Goal: Feedback & Contribution: Contribute content

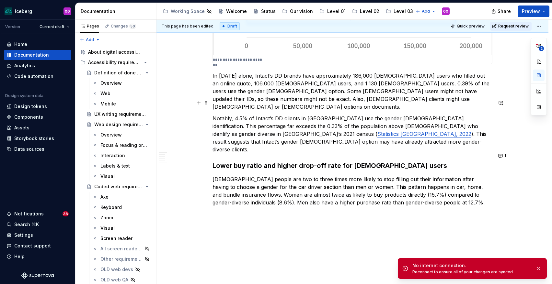
scroll to position [711, 0]
click at [502, 156] on button "1" at bounding box center [502, 155] width 13 height 9
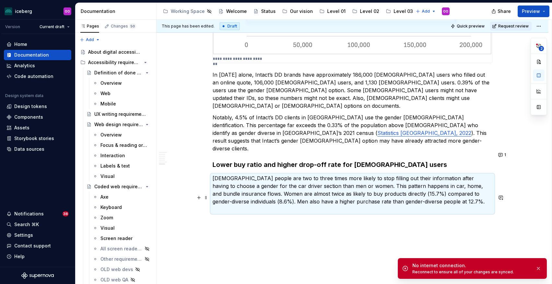
click at [241, 217] on p at bounding box center [352, 221] width 280 height 8
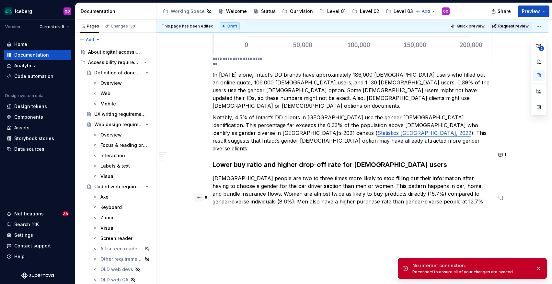
click at [201, 197] on button "button" at bounding box center [198, 197] width 9 height 9
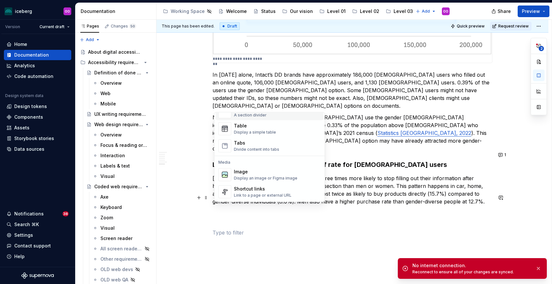
scroll to position [233, 0]
click at [258, 172] on div "Image" at bounding box center [265, 171] width 63 height 6
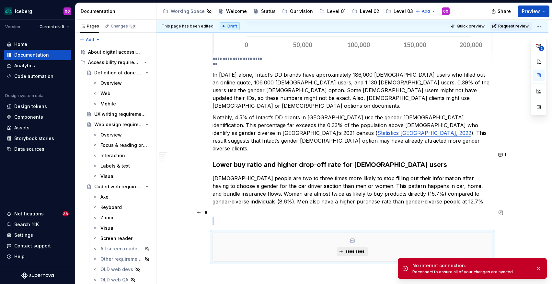
click at [343, 247] on button "*********" at bounding box center [352, 251] width 31 height 9
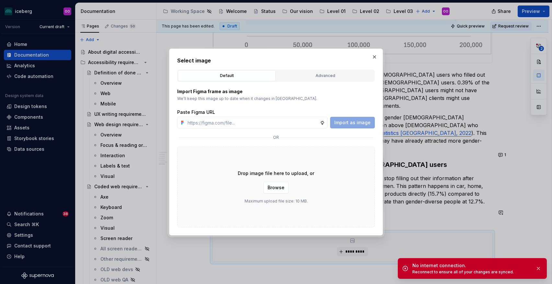
click at [245, 76] on div "Default" at bounding box center [226, 76] width 93 height 6
click at [311, 79] on div "Advanced" at bounding box center [324, 76] width 93 height 6
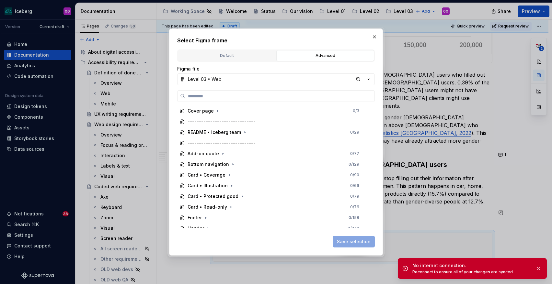
click at [241, 47] on div "Select Figma frame Default Advanced Import Figma frame as image We’ll keep this…" at bounding box center [275, 142] width 197 height 211
click at [241, 53] on div "Default" at bounding box center [226, 55] width 93 height 6
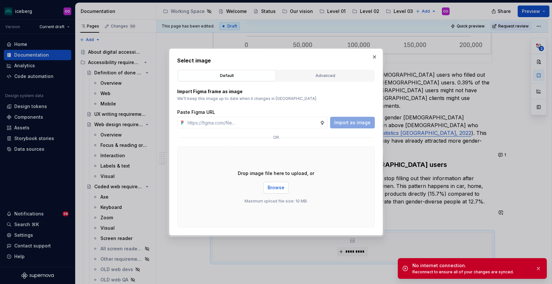
click at [275, 190] on span "Browse" at bounding box center [275, 188] width 17 height 6
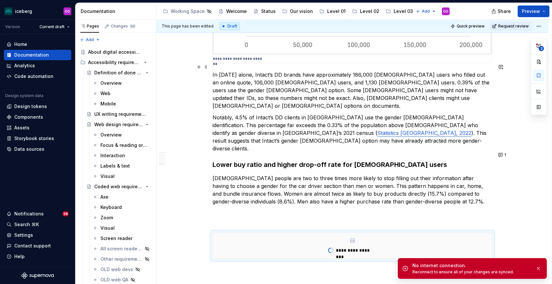
type textarea "*"
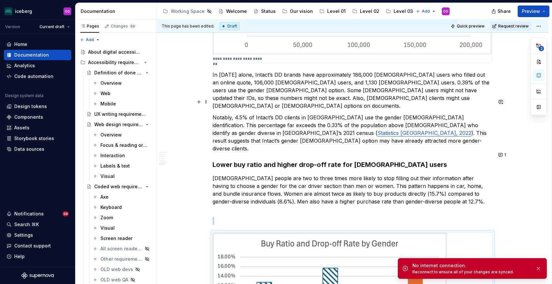
scroll to position [733, 0]
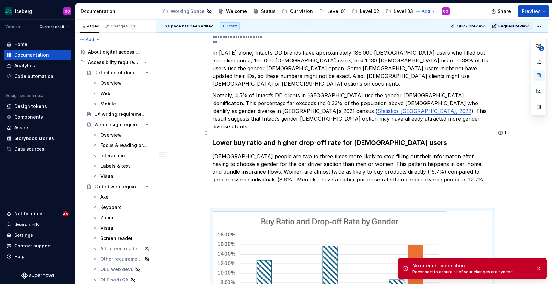
click at [333, 195] on p at bounding box center [352, 199] width 280 height 8
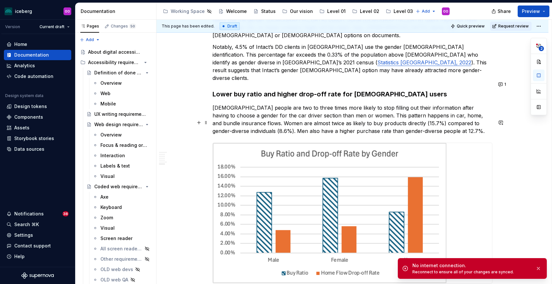
scroll to position [799, 0]
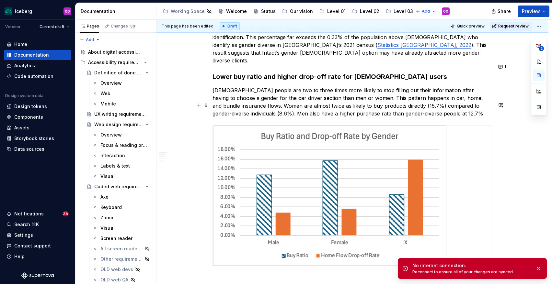
click at [408, 86] on p "[DEMOGRAPHIC_DATA] people are two to three times more likely to stop filling ou…" at bounding box center [352, 101] width 280 height 31
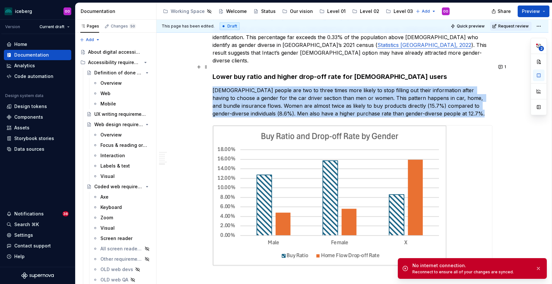
click at [395, 139] on img at bounding box center [330, 196] width 234 height 141
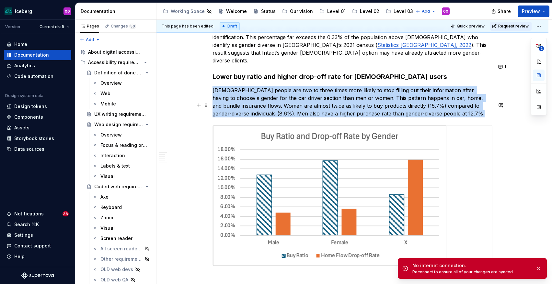
click at [439, 177] on img at bounding box center [330, 196] width 234 height 141
click at [514, 189] on div "**********" at bounding box center [353, 152] width 395 height 265
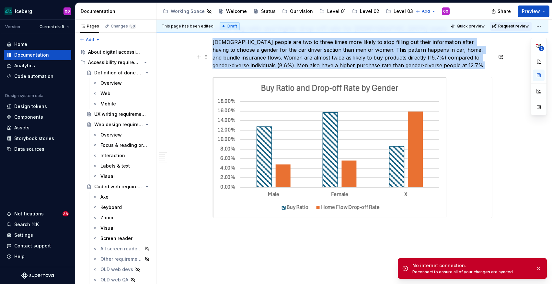
scroll to position [848, 0]
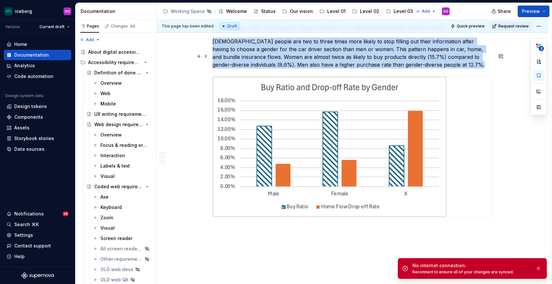
click at [323, 140] on img at bounding box center [330, 147] width 234 height 141
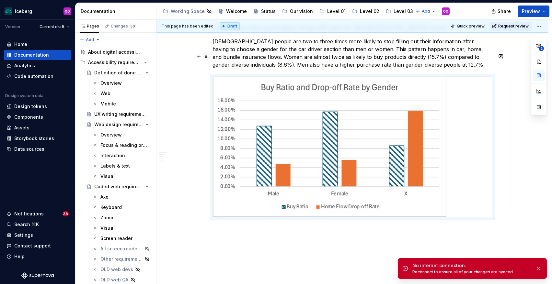
click at [206, 57] on span at bounding box center [205, 56] width 5 height 9
click at [349, 111] on img at bounding box center [330, 147] width 234 height 141
type textarea "*"
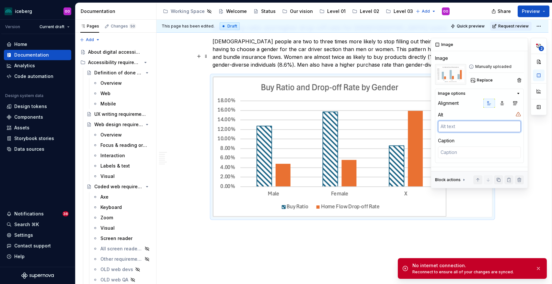
click at [462, 131] on textarea at bounding box center [479, 127] width 83 height 12
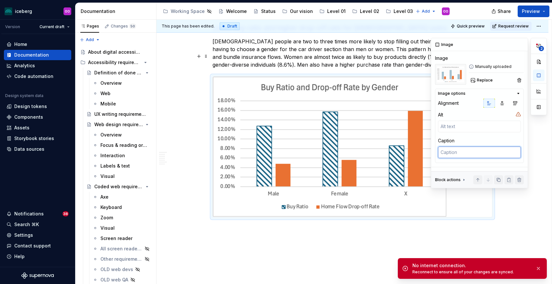
click at [487, 153] on textarea at bounding box center [479, 153] width 83 height 12
type textarea "H"
type textarea "*"
type textarea "Hi"
type textarea "*"
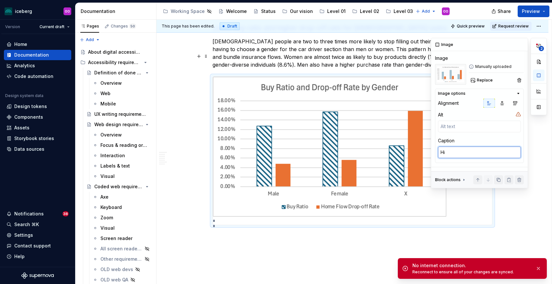
type textarea "Hig"
type textarea "*"
type textarea "High"
type textarea "*"
type textarea "Higher"
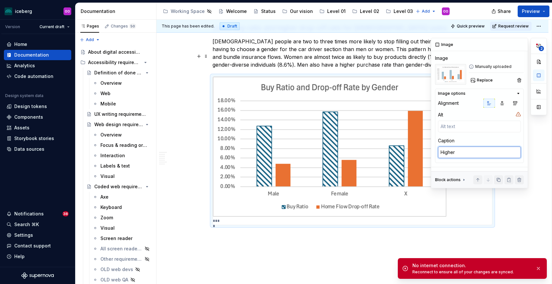
type textarea "*"
type textarea "Higher"
type textarea "*"
type textarea "Highe"
type textarea "*"
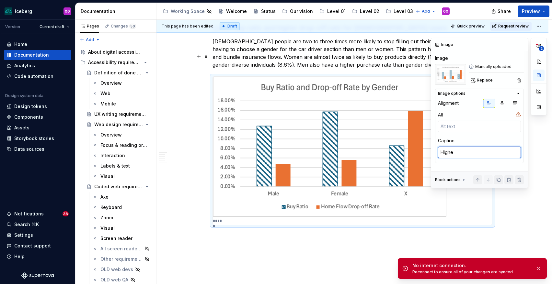
type textarea "High"
type textarea "*"
type textarea "Hig"
type textarea "*"
type textarea "Hi"
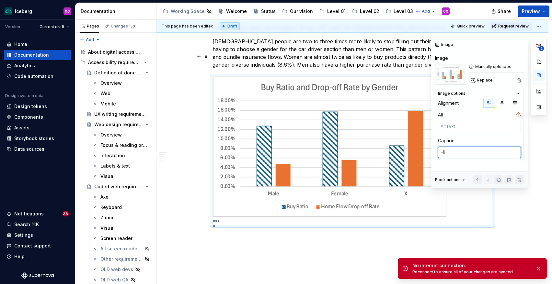
type textarea "*"
type textarea "H"
type textarea "*"
type textarea "B"
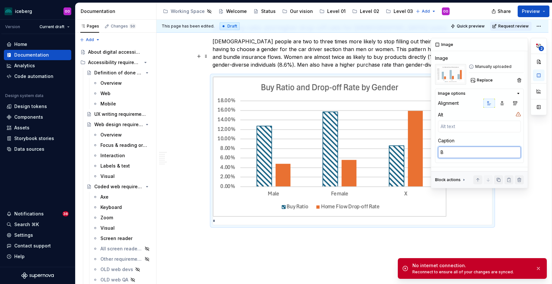
type textarea "*"
type textarea "Bu"
type textarea "*"
type textarea "Buy"
type textarea "*"
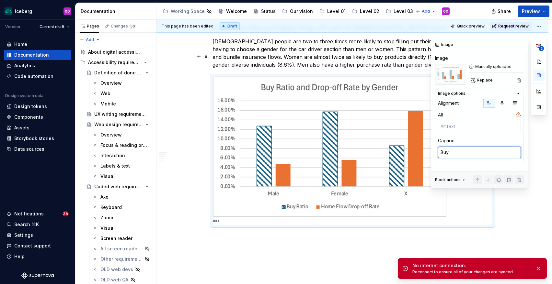
type textarea "Buy"
type textarea "*"
type textarea "Buy r"
type textarea "*"
type textarea "Buy ra"
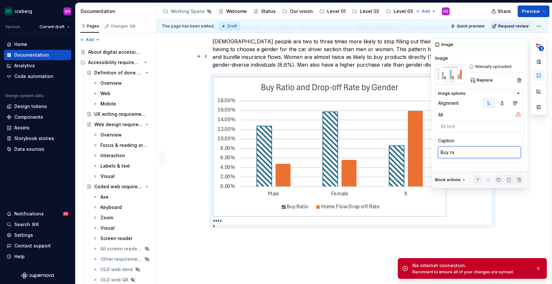
type textarea "*"
type textarea "Buy rat"
type textarea "*"
type textarea "Buy rati"
type textarea "*"
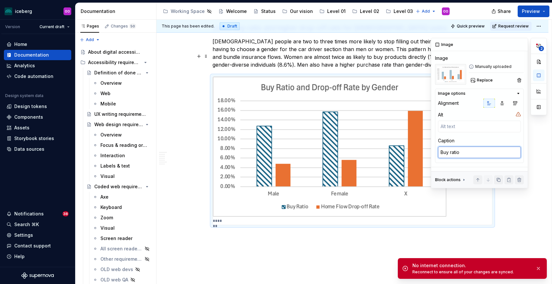
type textarea "Buy ratio"
type textarea "*"
type textarea "Buy ratio a"
type textarea "*"
type textarea "Buy ratio and"
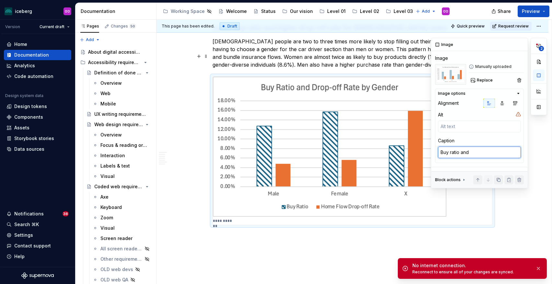
type textarea "*"
type textarea "Buy ratio and"
type textarea "*"
type textarea "Buy ratio and d"
type textarea "*"
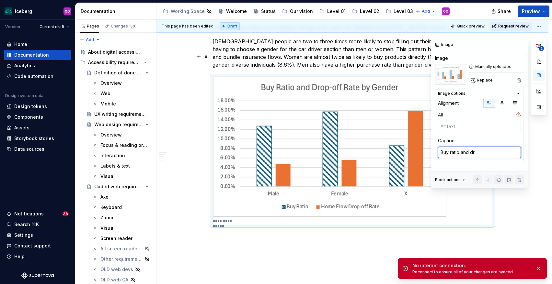
type textarea "Buy ratio and dro"
type textarea "*"
type textarea "Buy ratio and drop"
type textarea "*"
type textarea "Buy ratio and drop-"
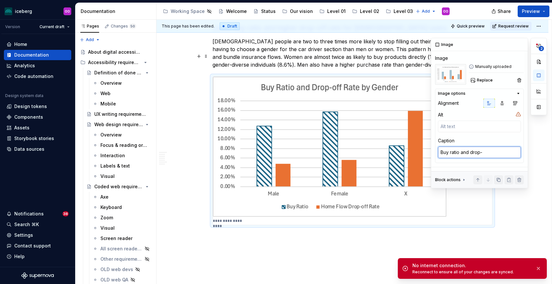
type textarea "*"
type textarea "Buy ratio and drop-of"
type textarea "*"
type textarea "Buy ratio and drop-off"
type textarea "*"
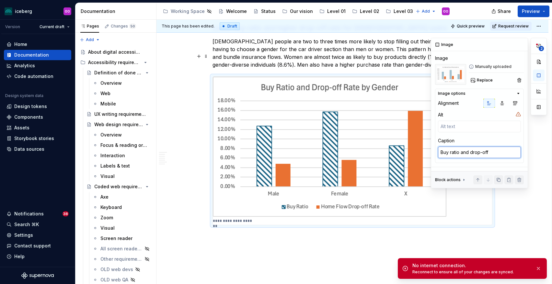
type textarea "Buy ratio and drop-off"
type textarea "*"
type textarea "Buy ratio and drop-off r"
type textarea "*"
type textarea "Buy ratio and drop-off rat"
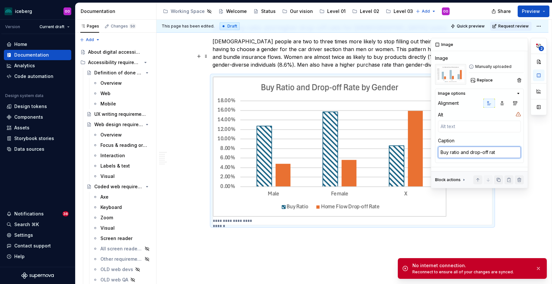
type textarea "*"
type textarea "Buy ratio and drop-off rate"
type textarea "*"
type textarea "Buy ratio and drop-off rates"
type textarea "*"
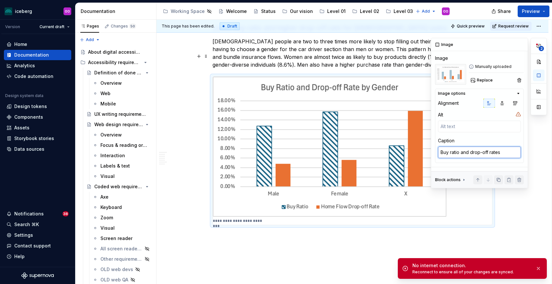
type textarea "Buy ratio and drop-off rates b"
type textarea "*"
type textarea "Buy ratio and drop-off rates by"
type textarea "*"
type textarea "Buy ratio and drop-off rates by"
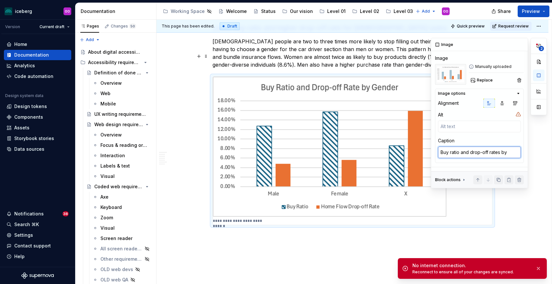
type textarea "*"
type textarea "Buy ratio and drop-off rates by g"
type textarea "*"
type textarea "Buy ratio and drop-off rates by ge"
type textarea "*"
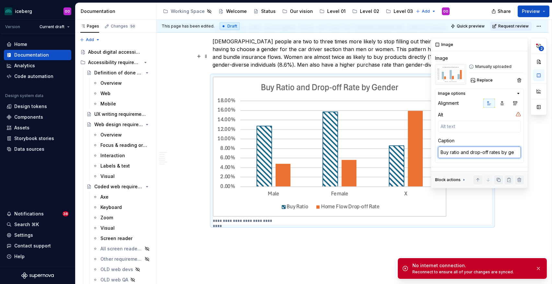
type textarea "Buy ratio and drop-off rates by gen"
type textarea "*"
type textarea "Buy ratio and drop-off rates by gend"
type textarea "*"
type textarea "Buy ratio and drop-off rates by gende"
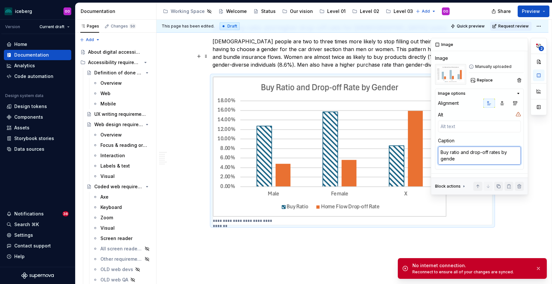
type textarea "*"
type textarea "Buy ratio and drop-off rates by gender"
type textarea "*"
type textarea "Buy ratio and drop-off rates by gender"
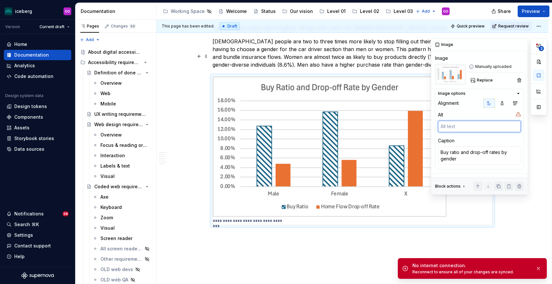
click at [481, 130] on textarea at bounding box center [479, 127] width 83 height 12
type textarea "N"
type textarea "*"
type textarea "Non"
type textarea "*"
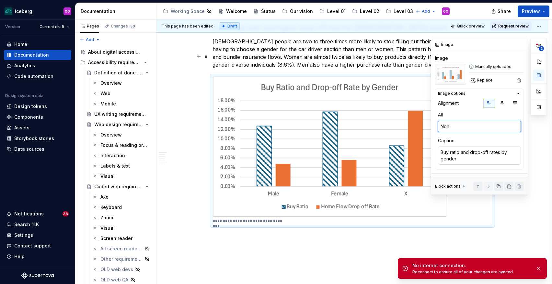
type textarea "Non-"
type textarea "*"
type textarea "Non-bi"
type textarea "*"
type textarea "Non-bib"
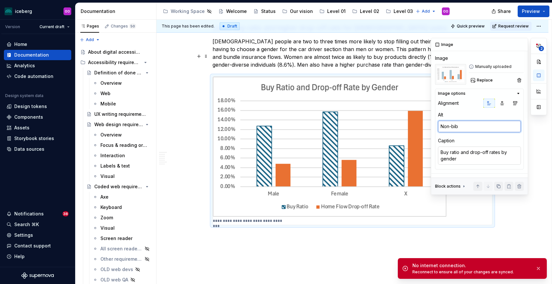
type textarea "*"
type textarea "Non-bibn"
type textarea "*"
type textarea "Non-bibna"
type textarea "*"
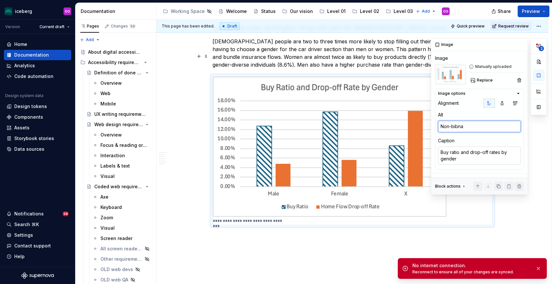
type textarea "Non-bibn"
type textarea "*"
type textarea "Non-bib"
type textarea "*"
type textarea "Non-bi"
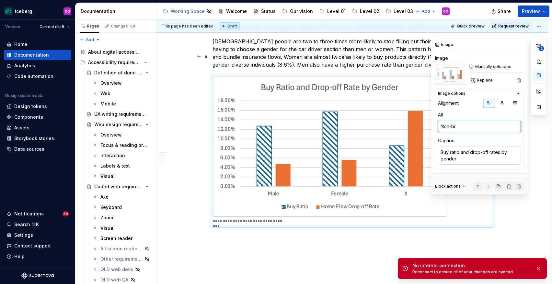
type textarea "*"
type textarea "Non-bina"
type textarea "*"
type textarea "[DEMOGRAPHIC_DATA]"
type textarea "*"
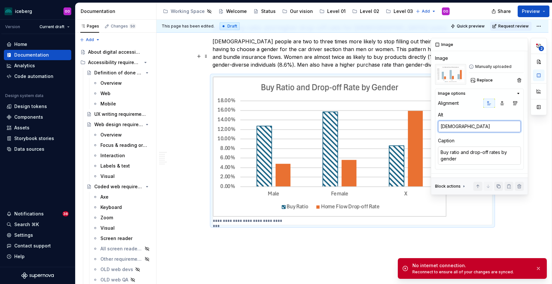
type textarea "[DEMOGRAPHIC_DATA]"
type textarea "*"
type textarea "[DEMOGRAPHIC_DATA] u"
type textarea "*"
type textarea "[DEMOGRAPHIC_DATA] us"
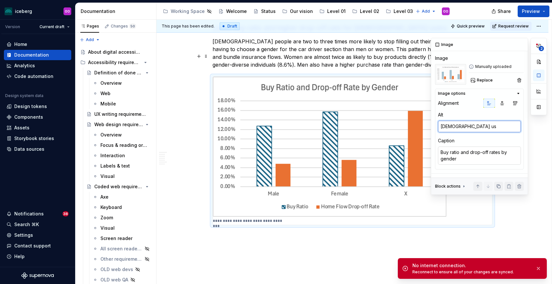
type textarea "*"
type textarea "[DEMOGRAPHIC_DATA] use"
type textarea "*"
type textarea "[DEMOGRAPHIC_DATA] user"
type textarea "*"
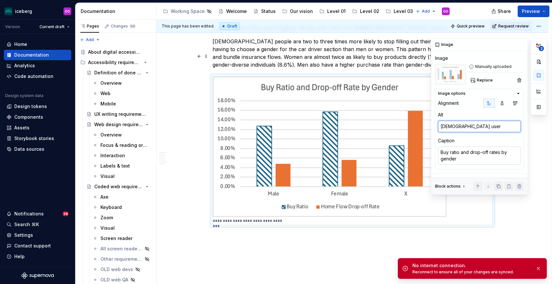
type textarea "[DEMOGRAPHIC_DATA] users"
type textarea "*"
type textarea "[DEMOGRAPHIC_DATA] users"
type textarea "*"
type textarea "[DEMOGRAPHIC_DATA] users h"
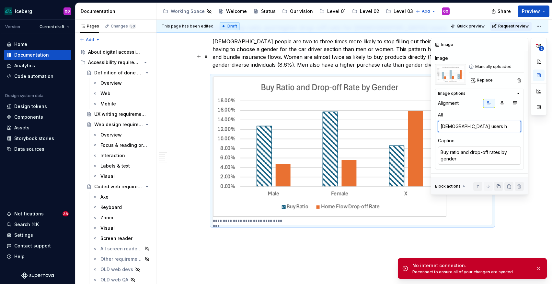
type textarea "*"
type textarea "[DEMOGRAPHIC_DATA] users ha"
type textarea "*"
type textarea "[DEMOGRAPHIC_DATA] users hav"
type textarea "*"
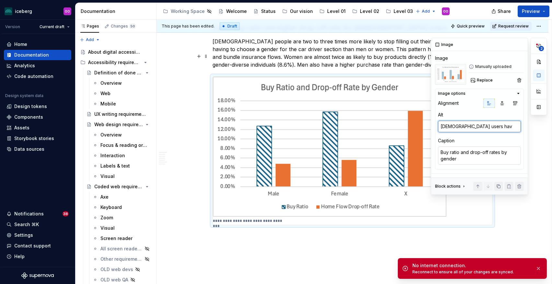
type textarea "[DEMOGRAPHIC_DATA] users have"
type textarea "*"
type textarea "[DEMOGRAPHIC_DATA] users have"
type textarea "*"
type textarea "[DEMOGRAPHIC_DATA] users have hi"
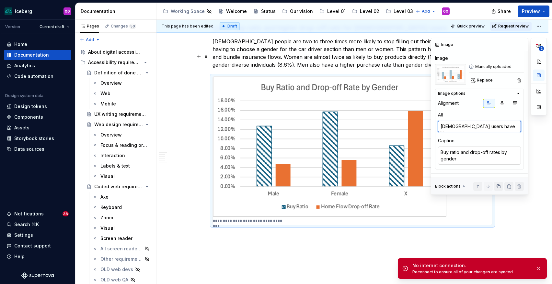
type textarea "*"
type textarea "[DEMOGRAPHIC_DATA] users have hig"
type textarea "*"
type textarea "[DEMOGRAPHIC_DATA] users have high"
type textarea "*"
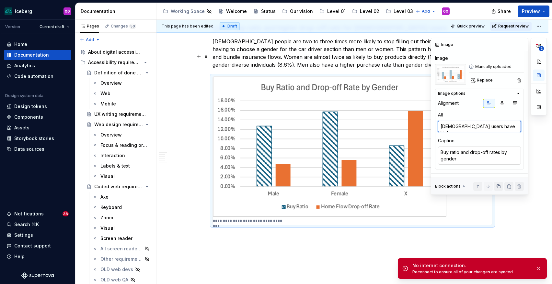
type textarea "[DEMOGRAPHIC_DATA] users have highe"
type textarea "*"
type textarea "[DEMOGRAPHIC_DATA] users have higher"
type textarea "*"
type textarea "[DEMOGRAPHIC_DATA] users have higher b"
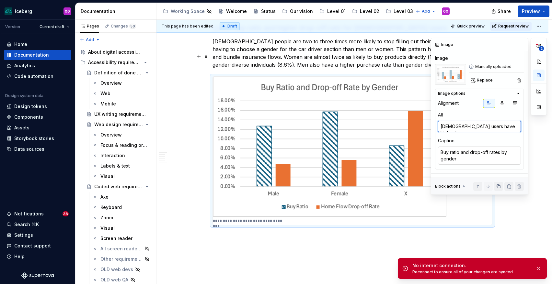
type textarea "*"
type textarea "[DEMOGRAPHIC_DATA] users have higher ba"
type textarea "*"
type textarea "[DEMOGRAPHIC_DATA] users have higher b"
type textarea "*"
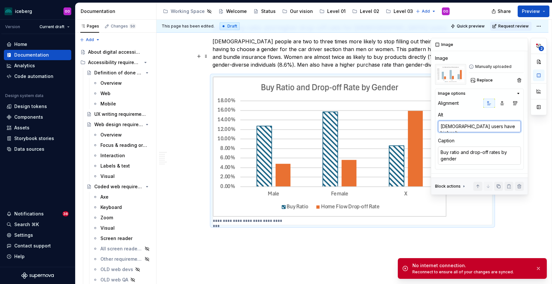
type textarea "[DEMOGRAPHIC_DATA] users have higher bu"
type textarea "*"
type textarea "[DEMOGRAPHIC_DATA] users have higher buy"
type textarea "*"
type textarea "[DEMOGRAPHIC_DATA] users have higher buy"
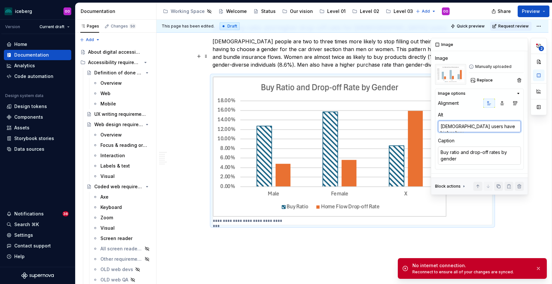
type textarea "*"
type textarea "[DEMOGRAPHIC_DATA] users have higher buy r"
type textarea "*"
type textarea "[DEMOGRAPHIC_DATA] users have higher buy ra"
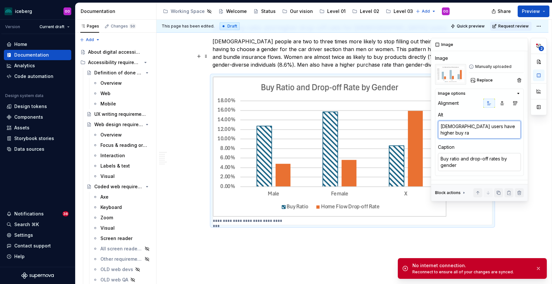
type textarea "*"
type textarea "[DEMOGRAPHIC_DATA] users have higher buy rat"
type textarea "*"
type textarea "[DEMOGRAPHIC_DATA] users have higher buy rati"
type textarea "*"
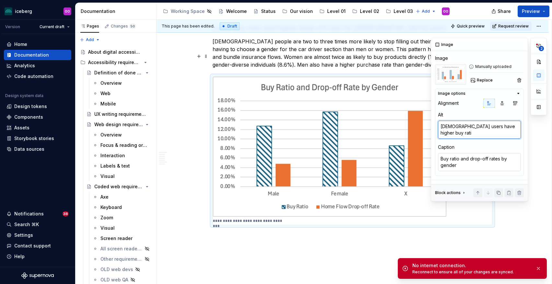
type textarea "[DEMOGRAPHIC_DATA] users have higher buy ratio"
type textarea "*"
type textarea "[DEMOGRAPHIC_DATA] users have higher buy ratios"
type textarea "*"
type textarea "[DEMOGRAPHIC_DATA] users have higher buy ratios an"
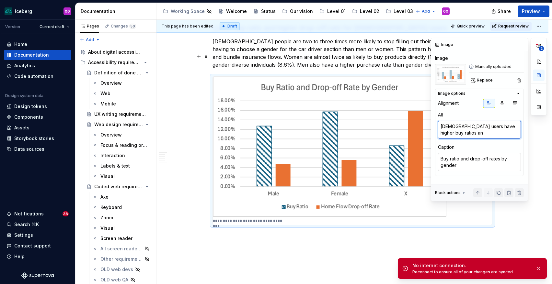
type textarea "*"
type textarea "[DEMOGRAPHIC_DATA] users have higher buy ratios and"
type textarea "*"
type textarea "[DEMOGRAPHIC_DATA] users have higher buy ratios and"
type textarea "*"
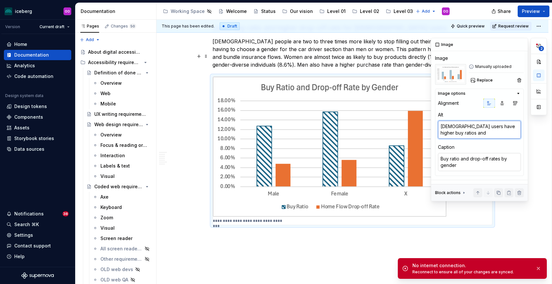
type textarea "[DEMOGRAPHIC_DATA] users have higher buy ratios and"
type textarea "*"
type textarea "[DEMOGRAPHIC_DATA] users have higher buy ratios an"
type textarea "*"
type textarea "[DEMOGRAPHIC_DATA] users have higher buy ratios"
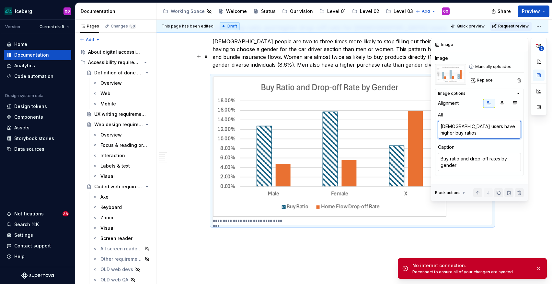
type textarea "*"
type textarea "[DEMOGRAPHIC_DATA] users have higher buy ratios"
type textarea "*"
type textarea "[DEMOGRAPHIC_DATA] users have higher buy ratio"
type textarea "*"
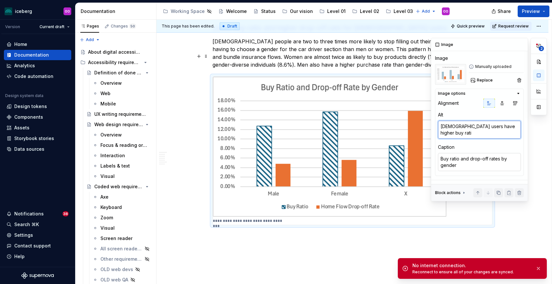
type textarea "[DEMOGRAPHIC_DATA] users have higher buy rat"
type textarea "*"
type textarea "[DEMOGRAPHIC_DATA] users have higher buy ra"
type textarea "*"
type textarea "[DEMOGRAPHIC_DATA] users have higher buy"
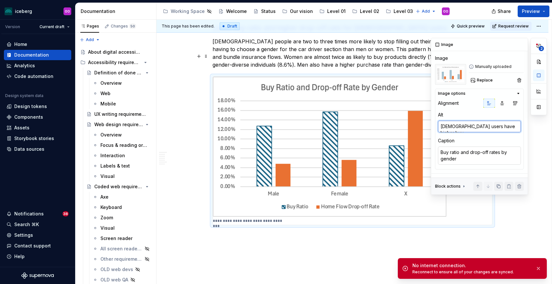
type textarea "*"
type textarea "[DEMOGRAPHIC_DATA] users have higher buy"
type textarea "*"
type textarea "[DEMOGRAPHIC_DATA] users have higher bu"
type textarea "*"
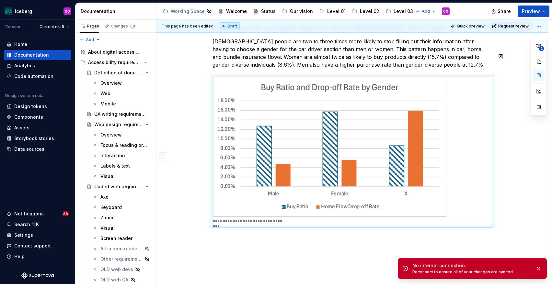
click at [383, 240] on div "**********" at bounding box center [353, 152] width 395 height 265
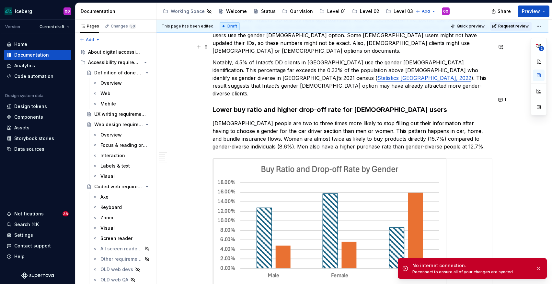
scroll to position [770, 0]
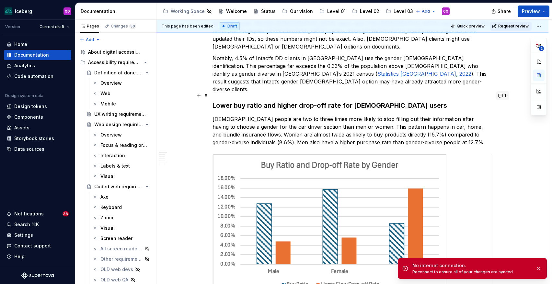
click at [501, 97] on button "1" at bounding box center [502, 95] width 13 height 9
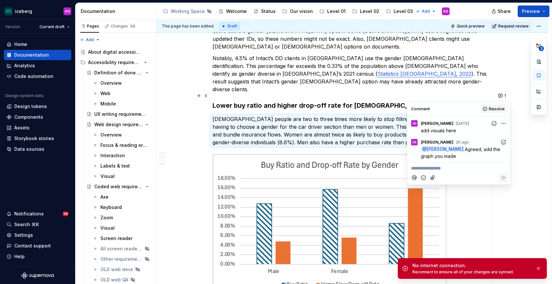
click at [488, 108] on button "Resolve" at bounding box center [493, 109] width 27 height 9
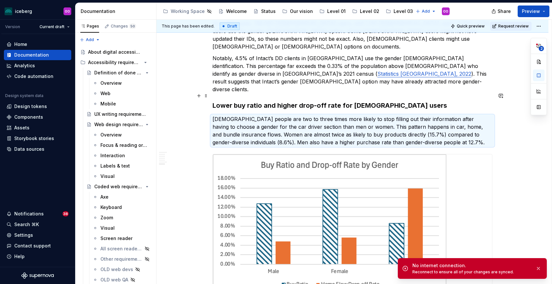
click at [391, 115] on p "[DEMOGRAPHIC_DATA] people are two to three times more likely to stop filling ou…" at bounding box center [352, 130] width 280 height 31
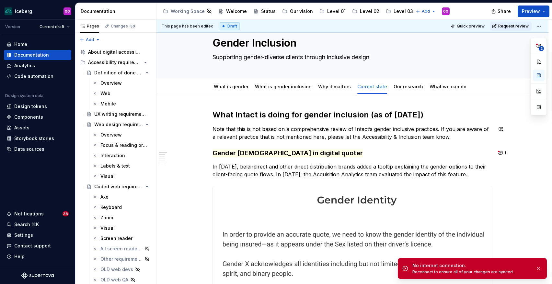
scroll to position [0, 0]
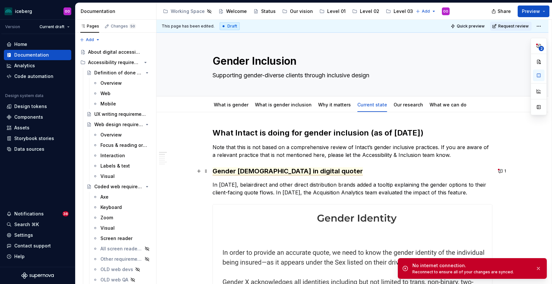
click at [286, 173] on span "Gender [DEMOGRAPHIC_DATA] in digital quoter" at bounding box center [287, 171] width 150 height 8
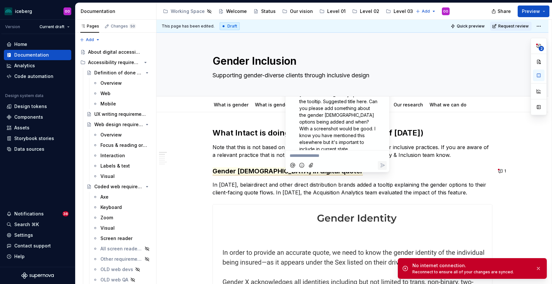
click at [340, 120] on span "I think we should have a heading that can include the gender [DEMOGRAPHIC_DATA]…" at bounding box center [338, 112] width 79 height 80
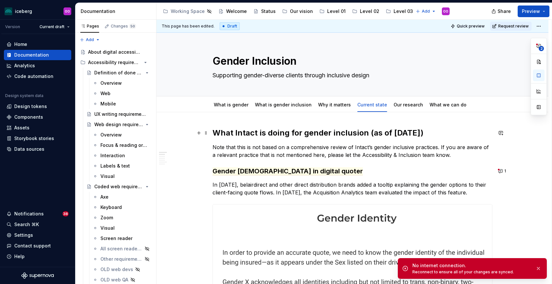
click at [413, 131] on strong "What Intact is doing for gender inclusion (as of [DATE])" at bounding box center [317, 132] width 211 height 9
click at [541, 43] on button "2" at bounding box center [539, 46] width 12 height 12
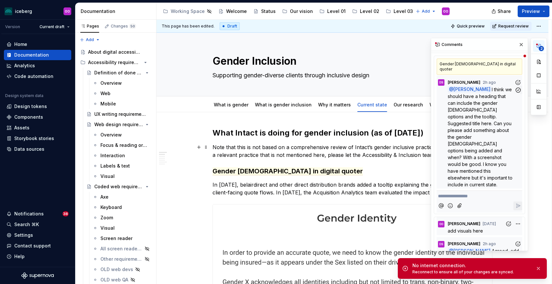
scroll to position [21, 0]
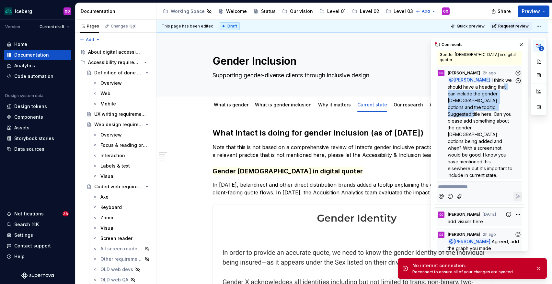
drag, startPoint x: 485, startPoint y: 80, endPoint x: 481, endPoint y: 102, distance: 22.4
click at [481, 102] on span "I think we should have a heading that can include the gender [DEMOGRAPHIC_DATA]…" at bounding box center [480, 127] width 66 height 101
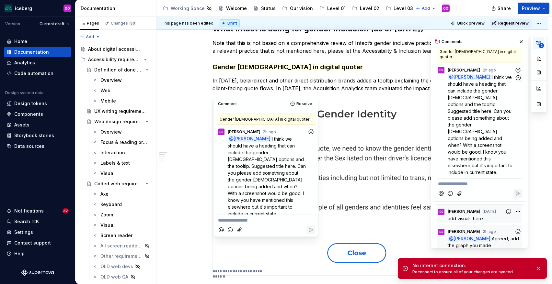
scroll to position [115, 0]
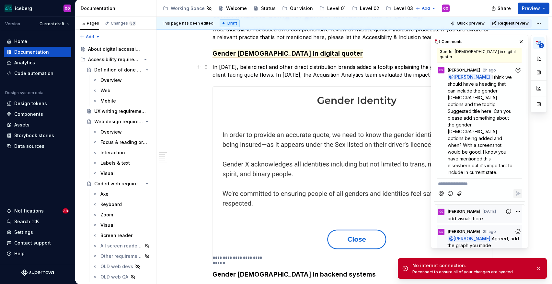
scroll to position [99, 0]
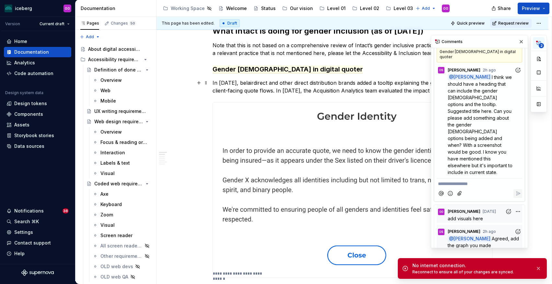
click at [356, 88] on p "In [DATE], belairdirect and other direct distribution brands added a tooltip ex…" at bounding box center [352, 87] width 280 height 16
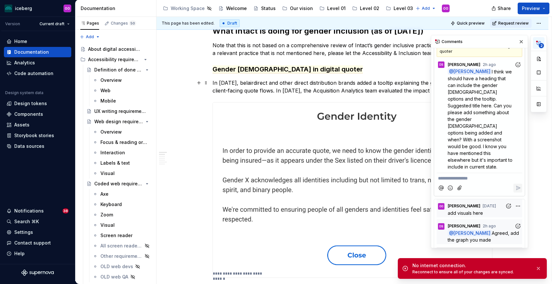
click at [383, 91] on p "In [DATE], belairdirect and other direct distribution brands added a tooltip ex…" at bounding box center [352, 87] width 280 height 16
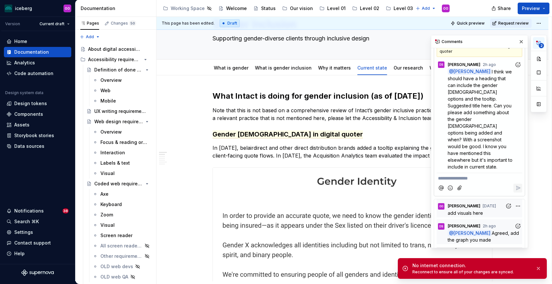
scroll to position [21, 0]
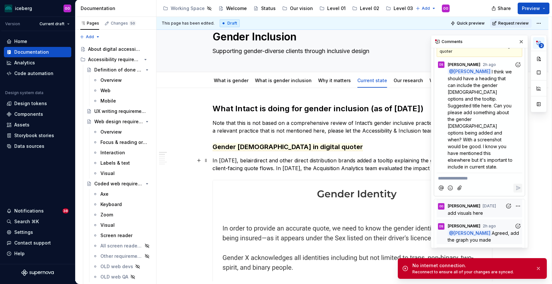
click at [467, 182] on div at bounding box center [478, 188] width 85 height 13
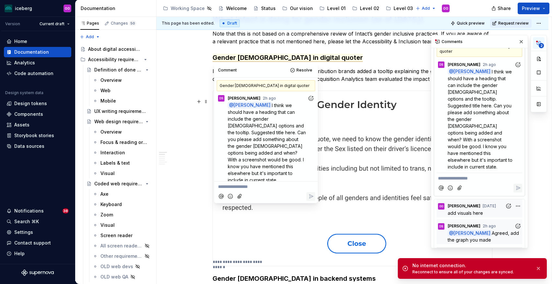
scroll to position [115, 0]
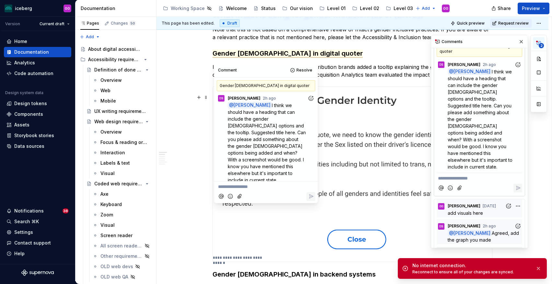
click at [467, 175] on p "**********" at bounding box center [479, 178] width 83 height 7
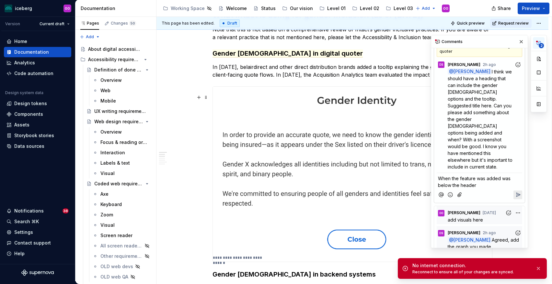
click at [512, 188] on div at bounding box center [478, 194] width 85 height 13
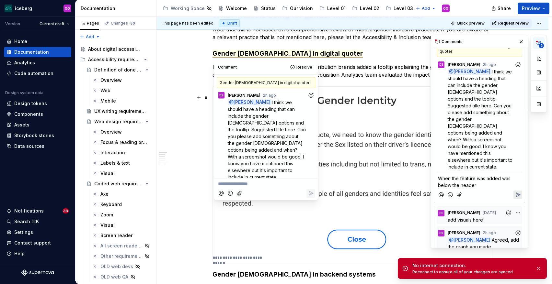
click at [519, 192] on icon "Reply" at bounding box center [517, 195] width 6 height 6
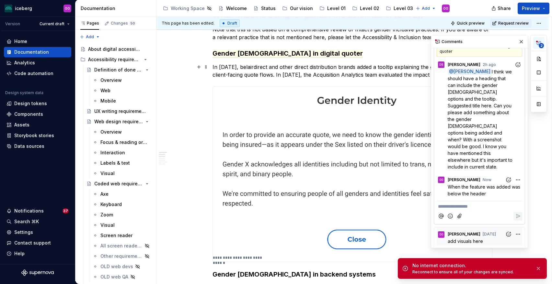
click at [294, 78] on p "In [DATE], belairdirect and other direct distribution brands added a tooltip ex…" at bounding box center [352, 71] width 280 height 16
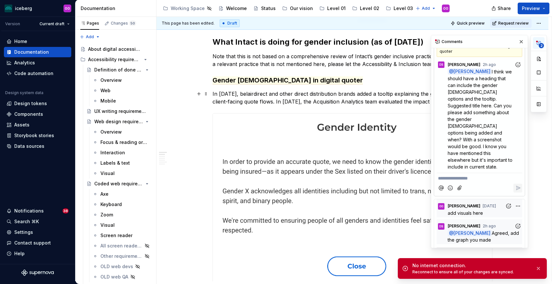
scroll to position [86, 0]
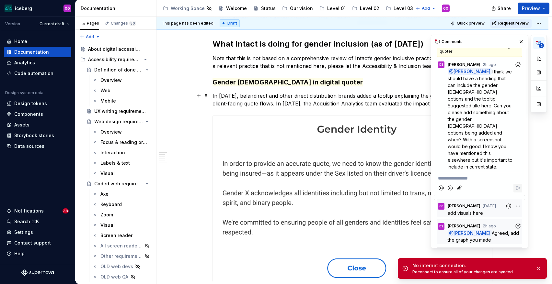
click at [268, 107] on p "In [DATE], belairdirect and other direct distribution brands added a tooltip ex…" at bounding box center [352, 100] width 280 height 16
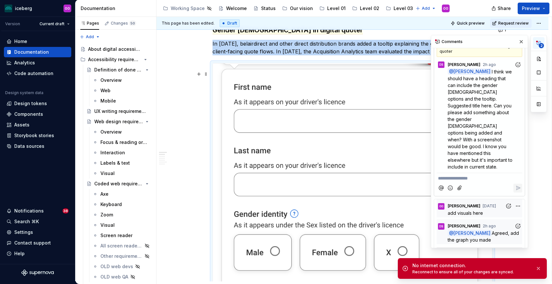
scroll to position [139, 0]
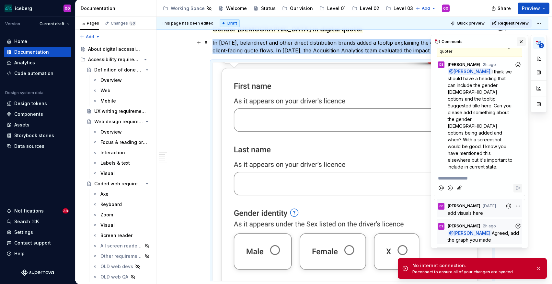
click at [521, 41] on button "button" at bounding box center [520, 41] width 9 height 9
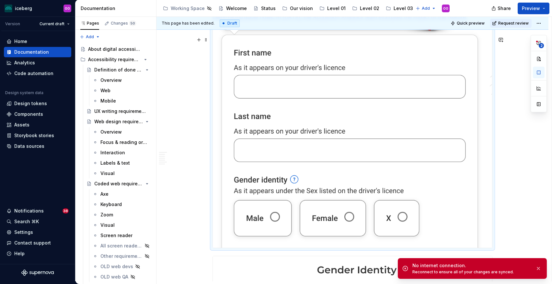
scroll to position [177, 0]
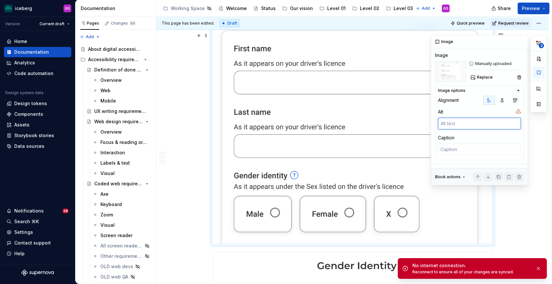
click at [472, 124] on textarea at bounding box center [479, 124] width 83 height 12
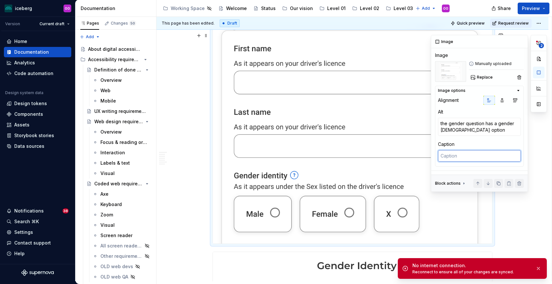
click at [484, 158] on textarea at bounding box center [479, 156] width 83 height 12
click at [467, 133] on textarea "the gender question has a gender [DEMOGRAPHIC_DATA] option" at bounding box center [479, 127] width 83 height 18
click at [467, 155] on textarea at bounding box center [479, 156] width 83 height 12
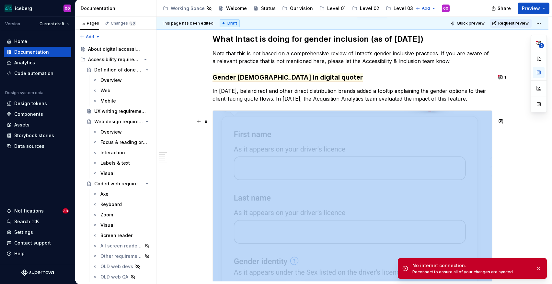
scroll to position [0, 0]
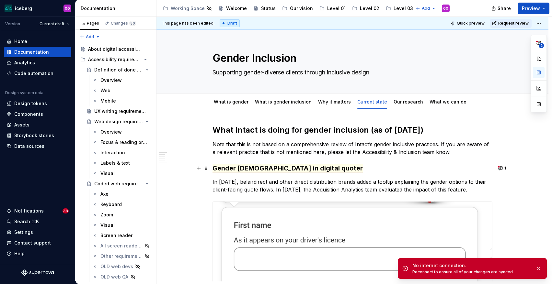
click at [278, 168] on span "Gender [DEMOGRAPHIC_DATA] in digital quoter" at bounding box center [287, 168] width 150 height 8
